Goal: Transaction & Acquisition: Purchase product/service

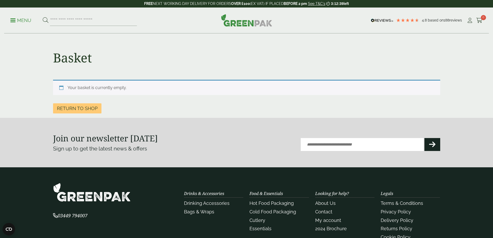
drag, startPoint x: 181, startPoint y: 90, endPoint x: 44, endPoint y: 49, distance: 143.2
click at [44, 49] on main "Basket Your basket is currently empty. Return to shop" at bounding box center [246, 59] width 493 height 118
click at [44, 42] on main "Basket Your basket is currently empty. Return to shop" at bounding box center [246, 59] width 493 height 118
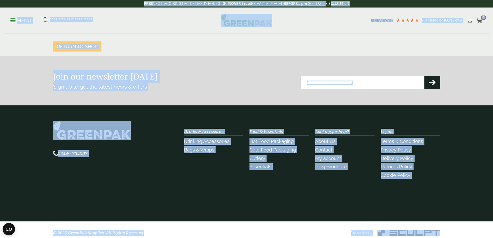
scroll to position [68, 0]
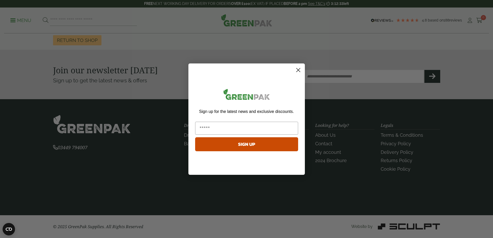
drag, startPoint x: 46, startPoint y: 6, endPoint x: 376, endPoint y: 200, distance: 383.2
click at [427, 218] on body "4.8 Based on 188 reviews FREE NEXT WORKING DAY DELIVERY - See T&C's 3:12:33 lef…" at bounding box center [246, 85] width 493 height 306
click at [299, 69] on circle "Close dialog" at bounding box center [297, 69] width 9 height 9
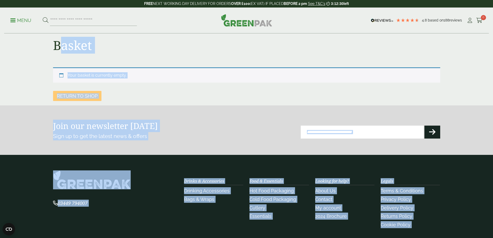
scroll to position [0, 0]
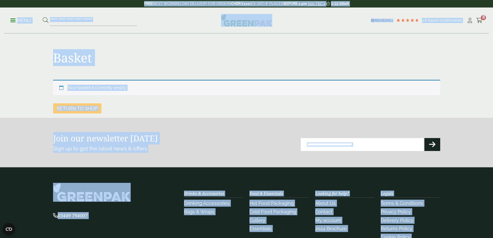
drag, startPoint x: 459, startPoint y: 229, endPoint x: 7, endPoint y: 4, distance: 504.8
click at [7, 4] on div "4.8 Based on 188 reviews FREE NEXT WORKING DAY DELIVERY - See T&C's 3:12:28 lef…" at bounding box center [246, 153] width 493 height 306
click at [210, 107] on p "Return to shop" at bounding box center [246, 108] width 387 height 10
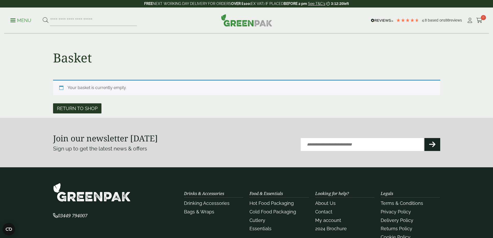
click at [73, 108] on link "Return to shop" at bounding box center [77, 108] width 48 height 10
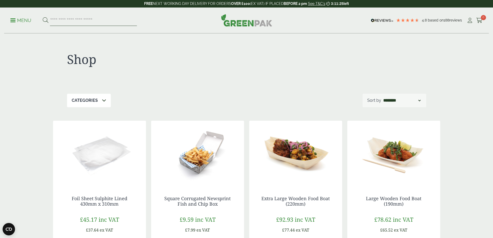
click at [85, 18] on input "search" at bounding box center [93, 20] width 87 height 11
type input "*********"
click at [43, 17] on button at bounding box center [46, 20] width 6 height 7
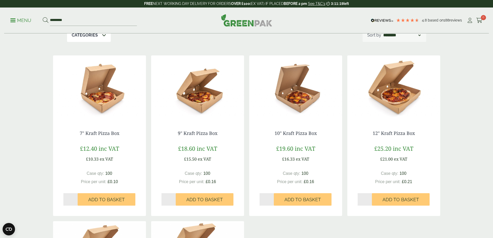
scroll to position [78, 0]
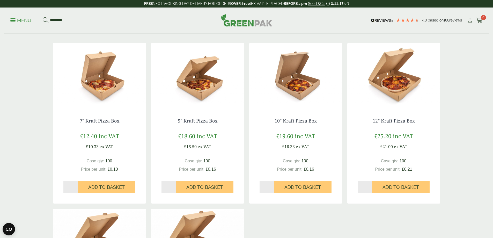
click at [96, 85] on img at bounding box center [99, 75] width 93 height 65
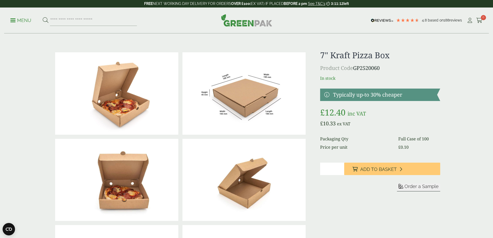
drag, startPoint x: 329, startPoint y: 170, endPoint x: 317, endPoint y: 170, distance: 12.7
click at [317, 170] on div at bounding box center [246, 222] width 393 height 345
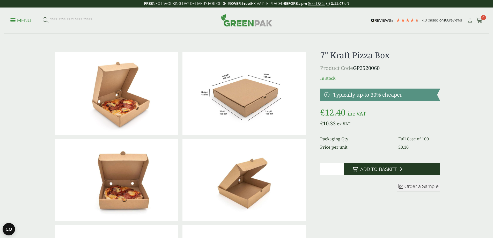
type input "**"
click at [392, 164] on button "Add to Basket" at bounding box center [392, 168] width 96 height 12
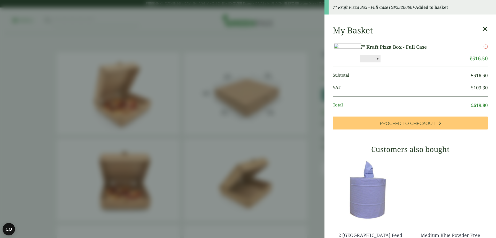
click at [375, 64] on input "**" at bounding box center [370, 58] width 10 height 11
type input "**"
click at [419, 75] on div "My Basket 7" Kraft Pizza Box - Full Case 7" Kraft Pizza Box - Full Case quantit…" at bounding box center [411, 174] width 172 height 306
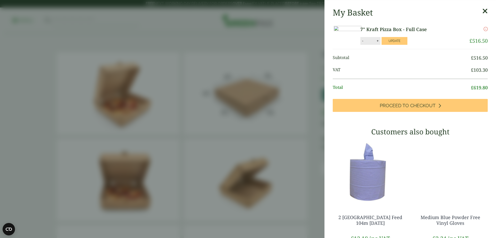
click at [420, 64] on li "Subtotal £ 516.50" at bounding box center [410, 58] width 155 height 12
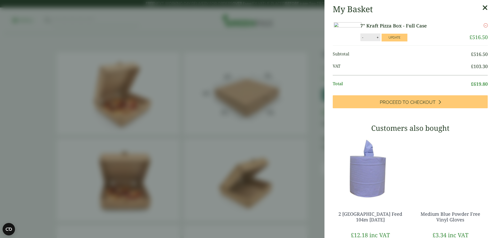
click at [424, 29] on p "7" Kraft Pizza Box - Full Case" at bounding box center [405, 25] width 88 height 7
click at [408, 41] on button "Update" at bounding box center [395, 38] width 26 height 8
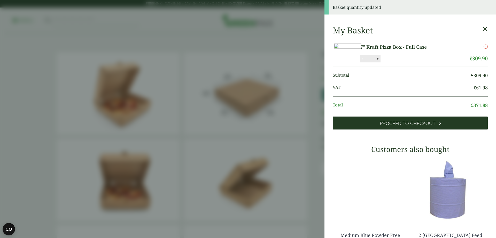
click at [391, 126] on span "Proceed to Checkout" at bounding box center [408, 123] width 56 height 6
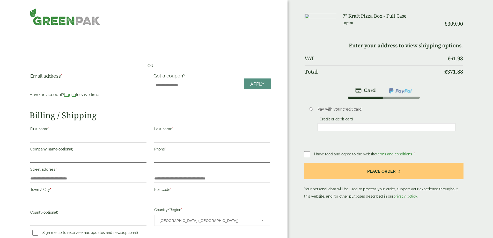
click at [76, 93] on link "Log in" at bounding box center [70, 94] width 12 height 5
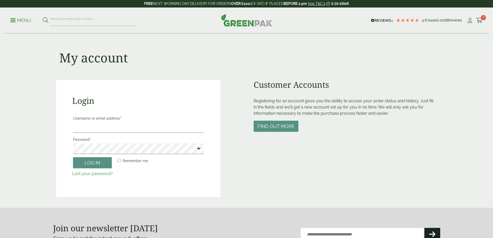
type input "**********"
click at [100, 161] on button "Log in" at bounding box center [92, 162] width 39 height 11
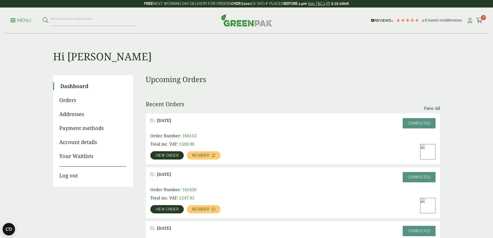
click at [427, 144] on img at bounding box center [427, 151] width 15 height 15
click at [178, 153] on span "View order" at bounding box center [166, 155] width 23 height 4
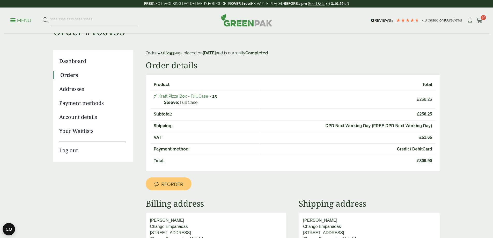
scroll to position [25, 0]
click at [193, 97] on link "7" Kraft Pizza Box - Full Case" at bounding box center [181, 96] width 54 height 5
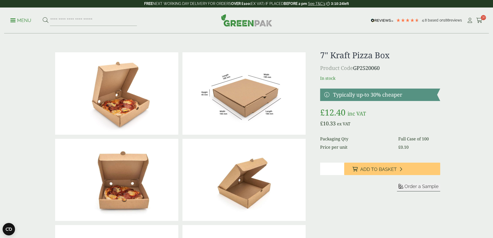
drag, startPoint x: 330, startPoint y: 170, endPoint x: 303, endPoint y: 169, distance: 27.2
click at [303, 169] on div at bounding box center [246, 222] width 393 height 345
drag, startPoint x: 331, startPoint y: 171, endPoint x: 322, endPoint y: 171, distance: 9.6
click at [322, 171] on input "**" at bounding box center [332, 168] width 24 height 12
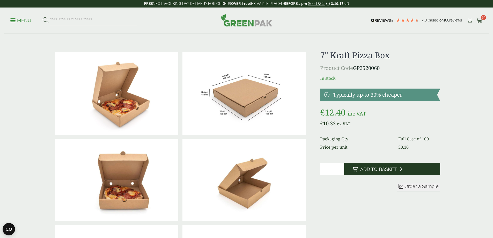
type input "**"
click at [379, 168] on span "Add to Basket" at bounding box center [378, 169] width 36 height 6
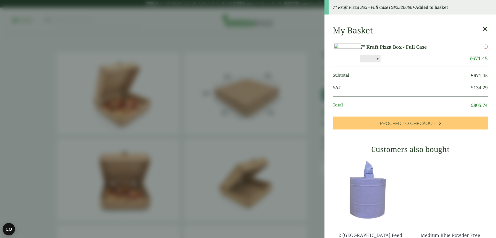
click at [375, 64] on input "**" at bounding box center [370, 58] width 10 height 11
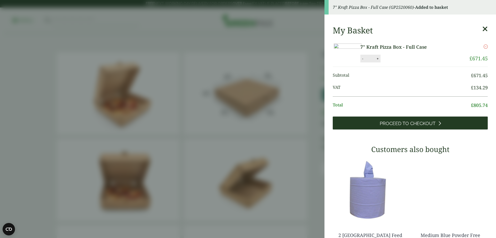
type input "**"
click at [419, 126] on span "Proceed to Checkout" at bounding box center [408, 123] width 56 height 6
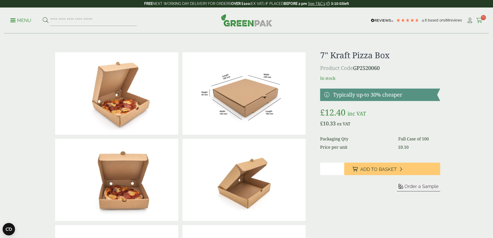
click at [476, 19] on icon at bounding box center [479, 20] width 6 height 5
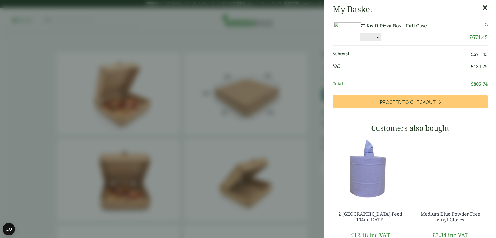
click at [375, 43] on input "**" at bounding box center [370, 37] width 10 height 11
type input "**"
click at [408, 41] on button "Update" at bounding box center [395, 38] width 26 height 8
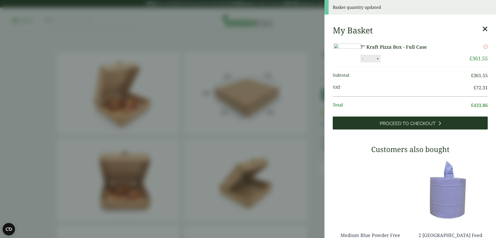
click at [403, 129] on link "Proceed to Checkout" at bounding box center [410, 122] width 155 height 13
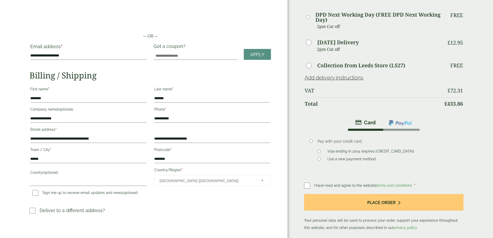
scroll to position [52, 0]
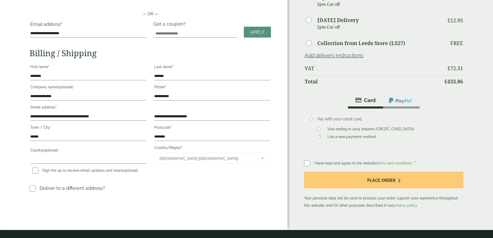
click at [303, 156] on div "Order Summary Item Ammount 7" Kraft Pizza Box - Full Case Qty: 35 £ 361.55 2pm …" at bounding box center [389, 88] width 205 height 281
drag, startPoint x: 366, startPoint y: 175, endPoint x: 305, endPoint y: 124, distance: 79.8
click at [307, 125] on div "Payment Pay with your credit card. Visa ending in 2204 (expires 06/30) Use a ne…" at bounding box center [383, 151] width 159 height 115
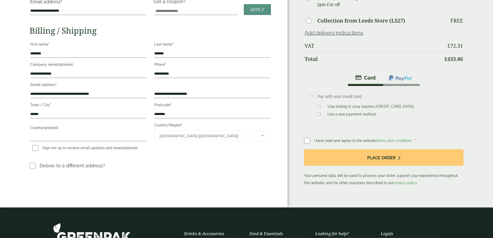
scroll to position [103, 0]
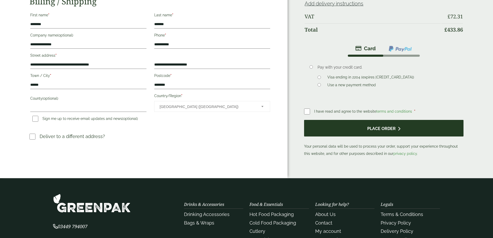
click at [370, 128] on button "Place order" at bounding box center [383, 128] width 159 height 17
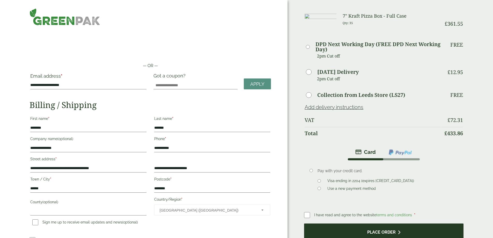
click at [357, 227] on button "Place order" at bounding box center [383, 231] width 159 height 17
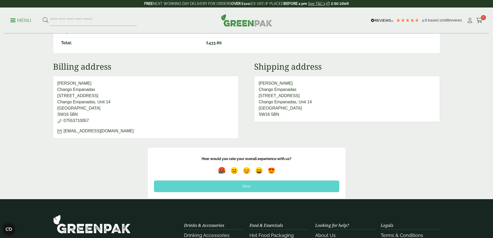
scroll to position [181, 0]
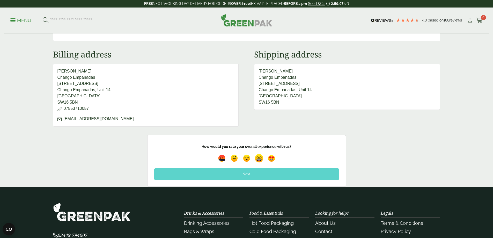
click at [257, 160] on img at bounding box center [259, 158] width 12 height 12
click at [246, 176] on div "Next" at bounding box center [246, 173] width 185 height 11
